Goal: Communication & Community: Answer question/provide support

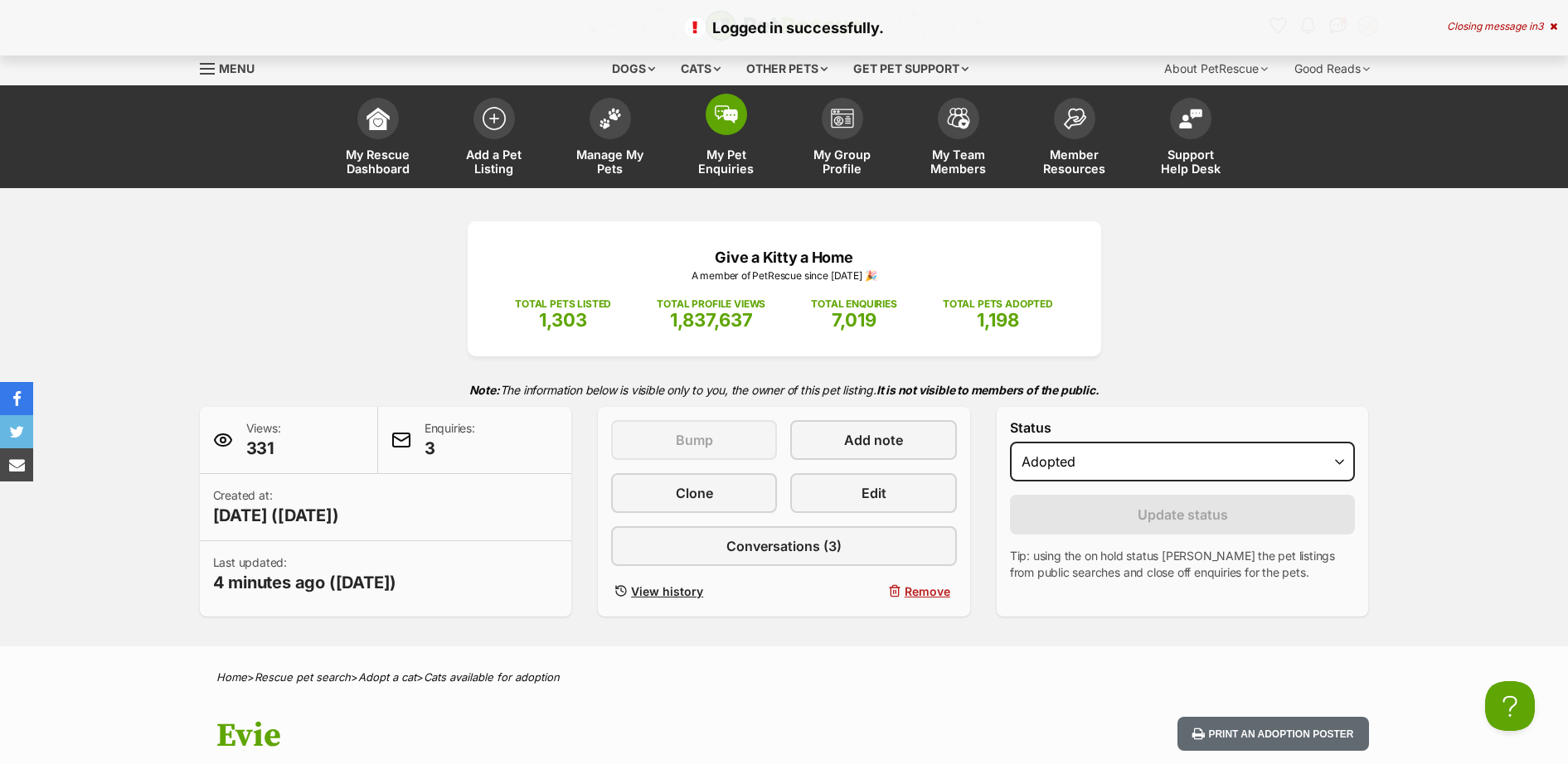
click at [718, 130] on span at bounding box center [726, 114] width 42 height 42
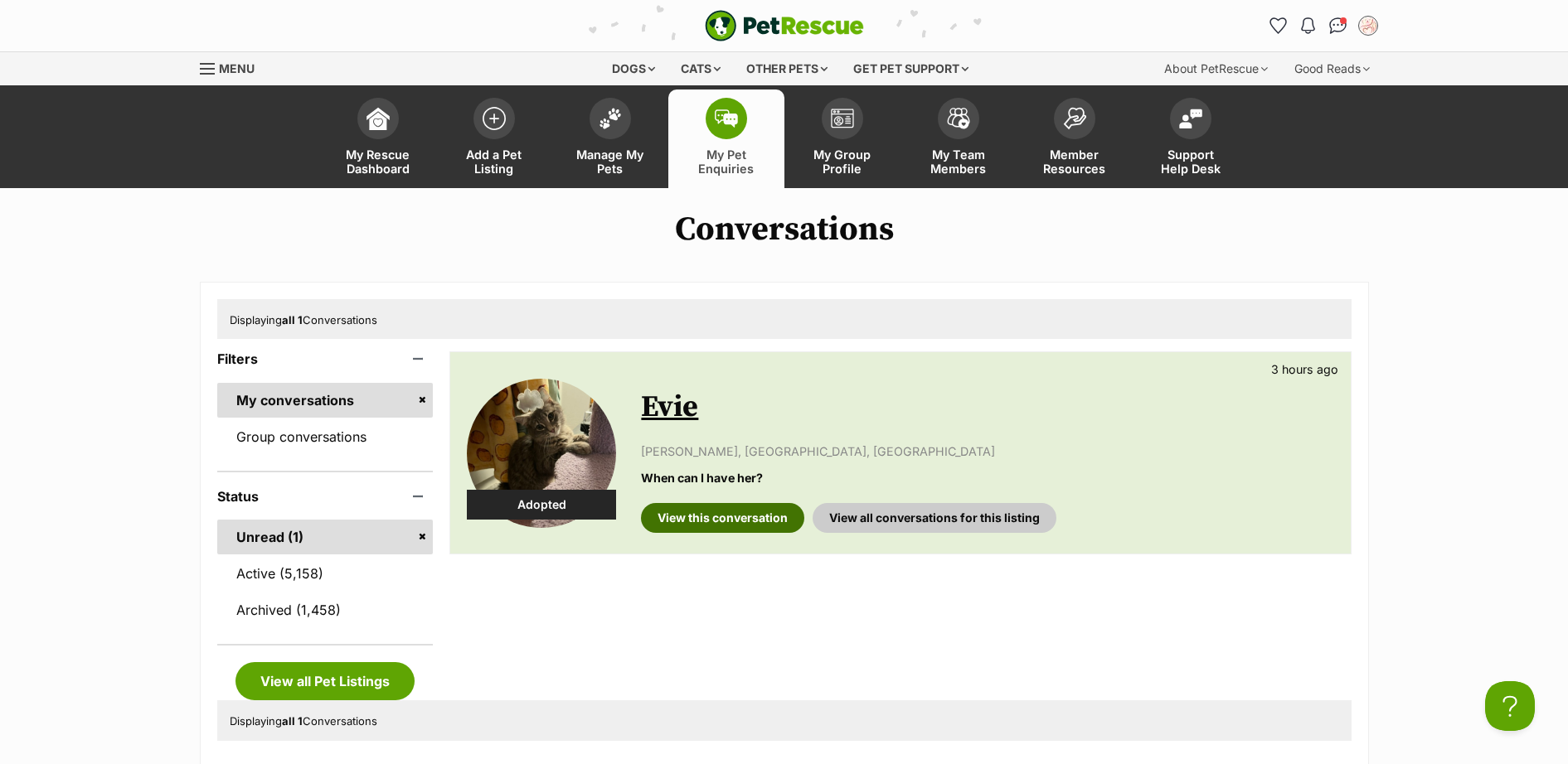
click at [736, 515] on link "View this conversation" at bounding box center [723, 518] width 164 height 30
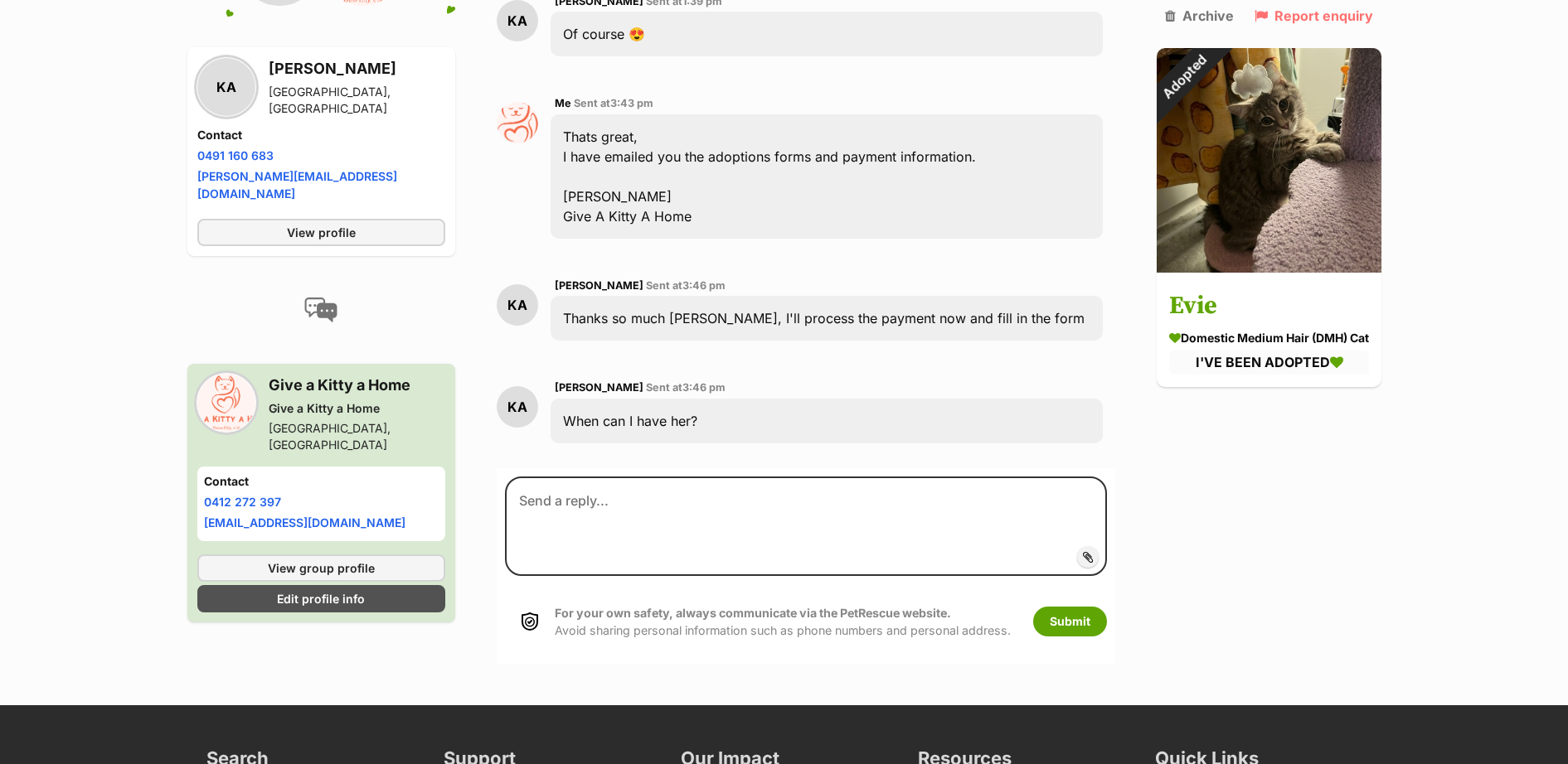
scroll to position [2945, 0]
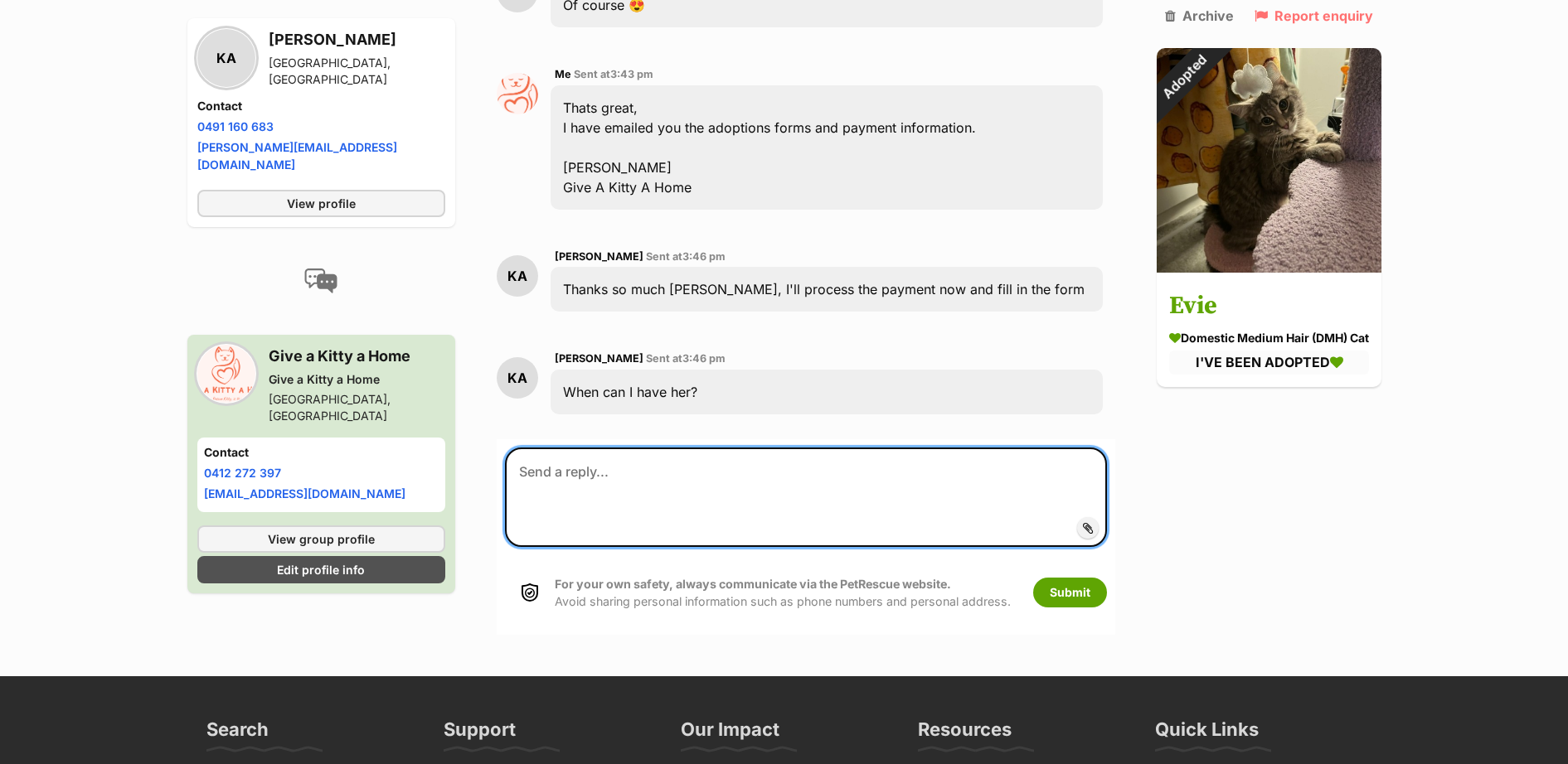
click at [731, 515] on textarea at bounding box center [807, 498] width 602 height 100
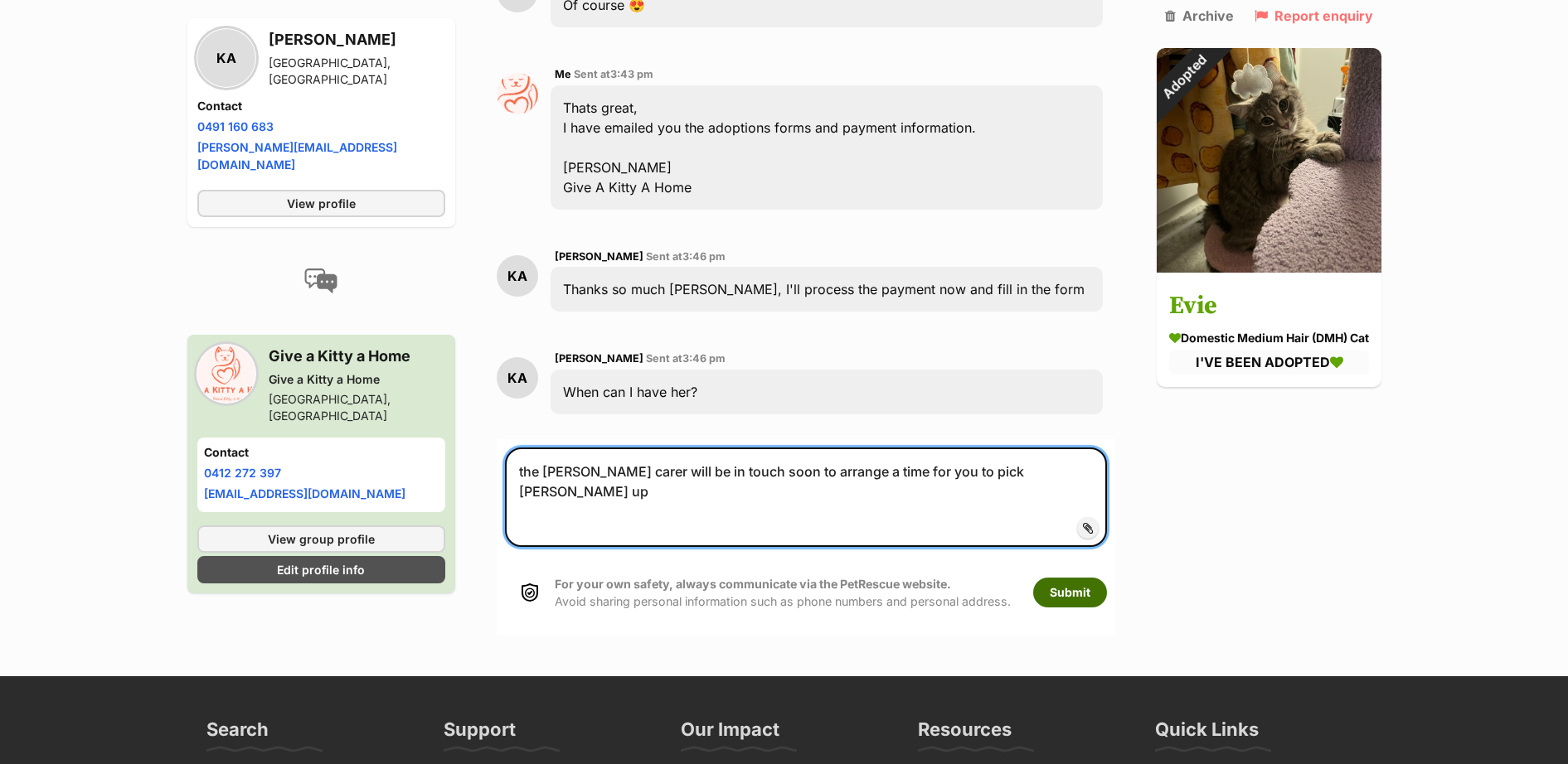
type textarea "the [PERSON_NAME] carer will be in touch soon to arrange a time for you to pick…"
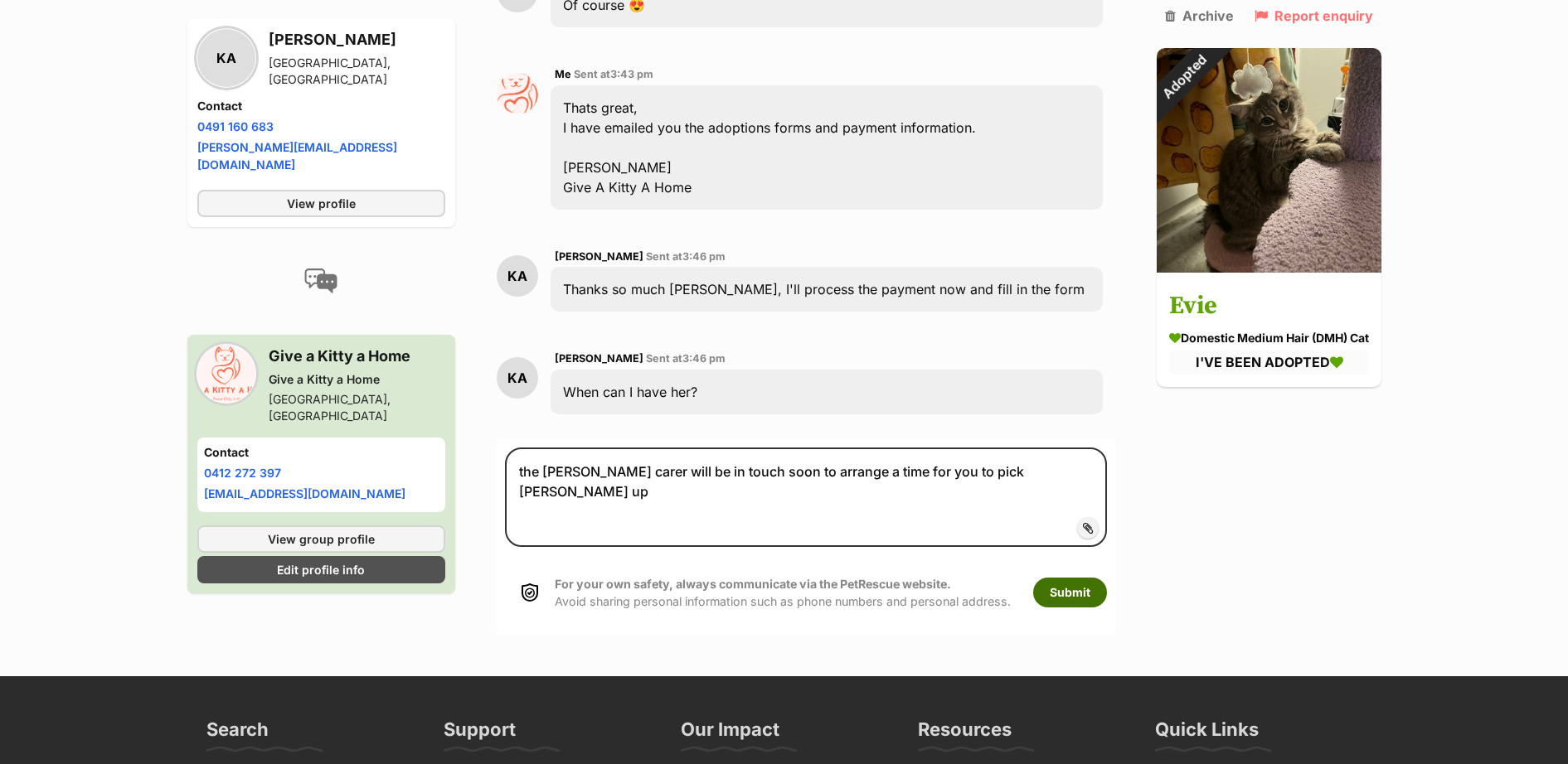
click at [1081, 588] on button "Submit" at bounding box center [1070, 592] width 74 height 30
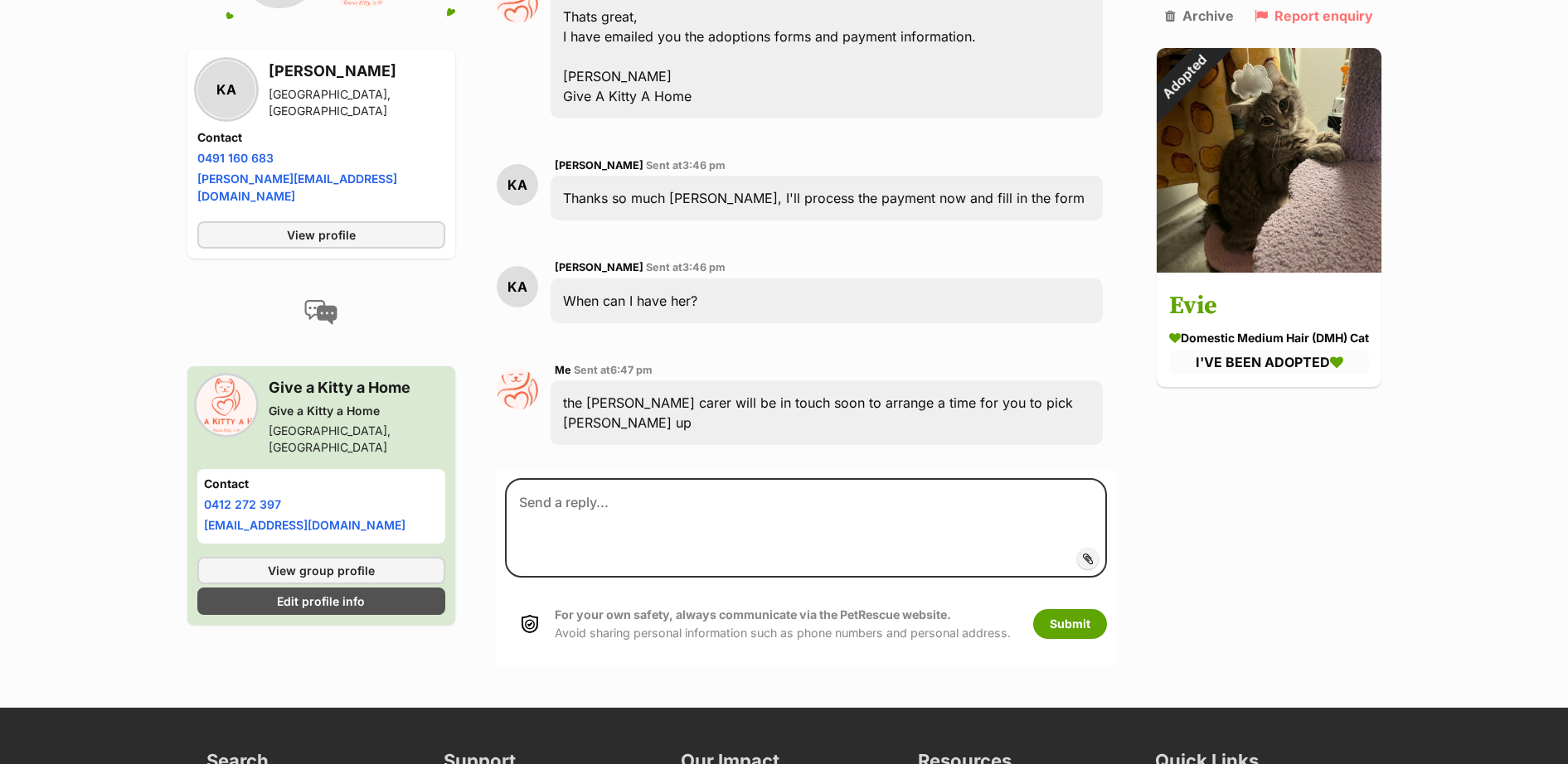
scroll to position [3048, 0]
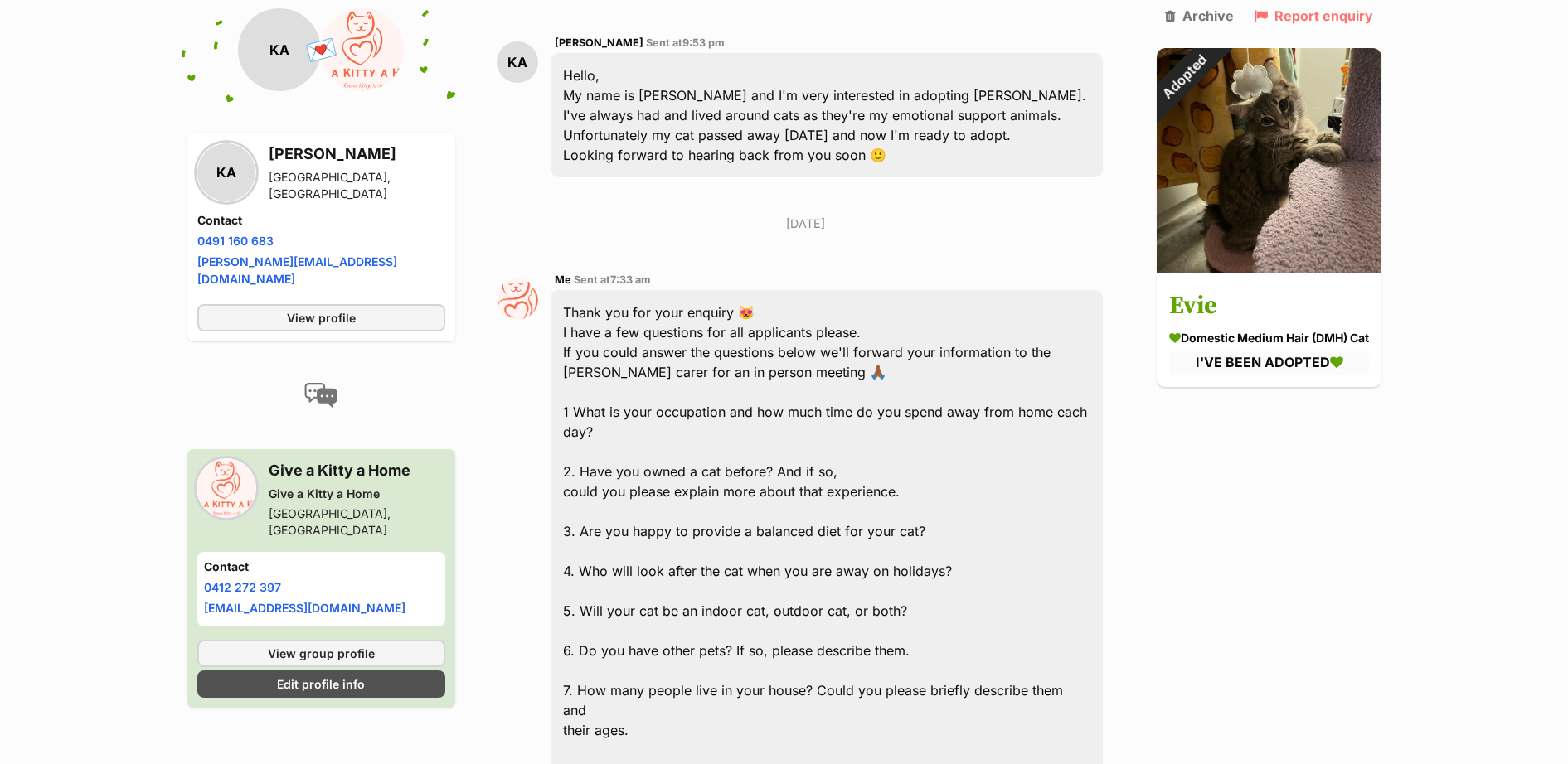
scroll to position [387, 0]
